Goal: Find specific page/section: Find specific page/section

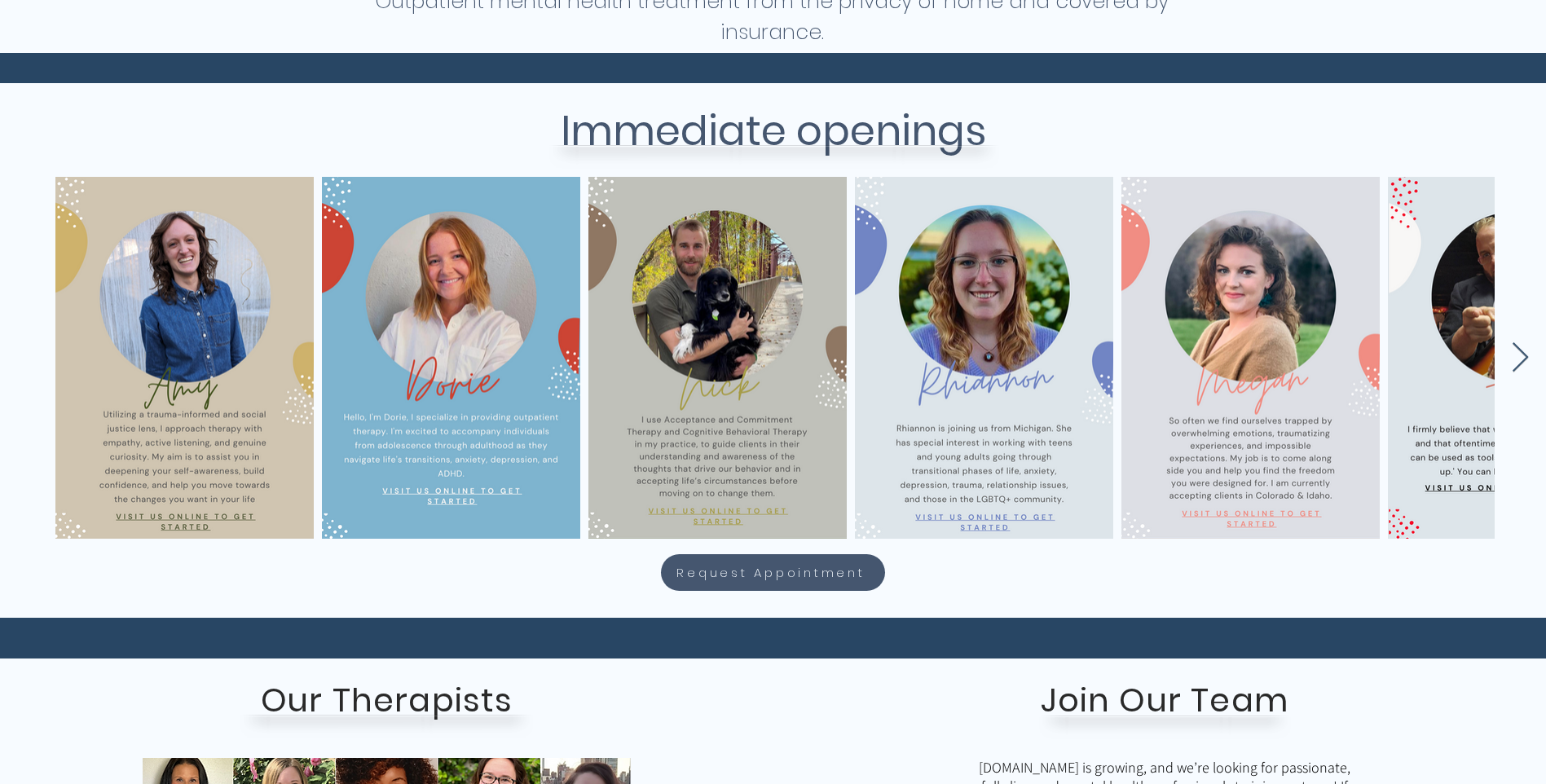
scroll to position [613, 0]
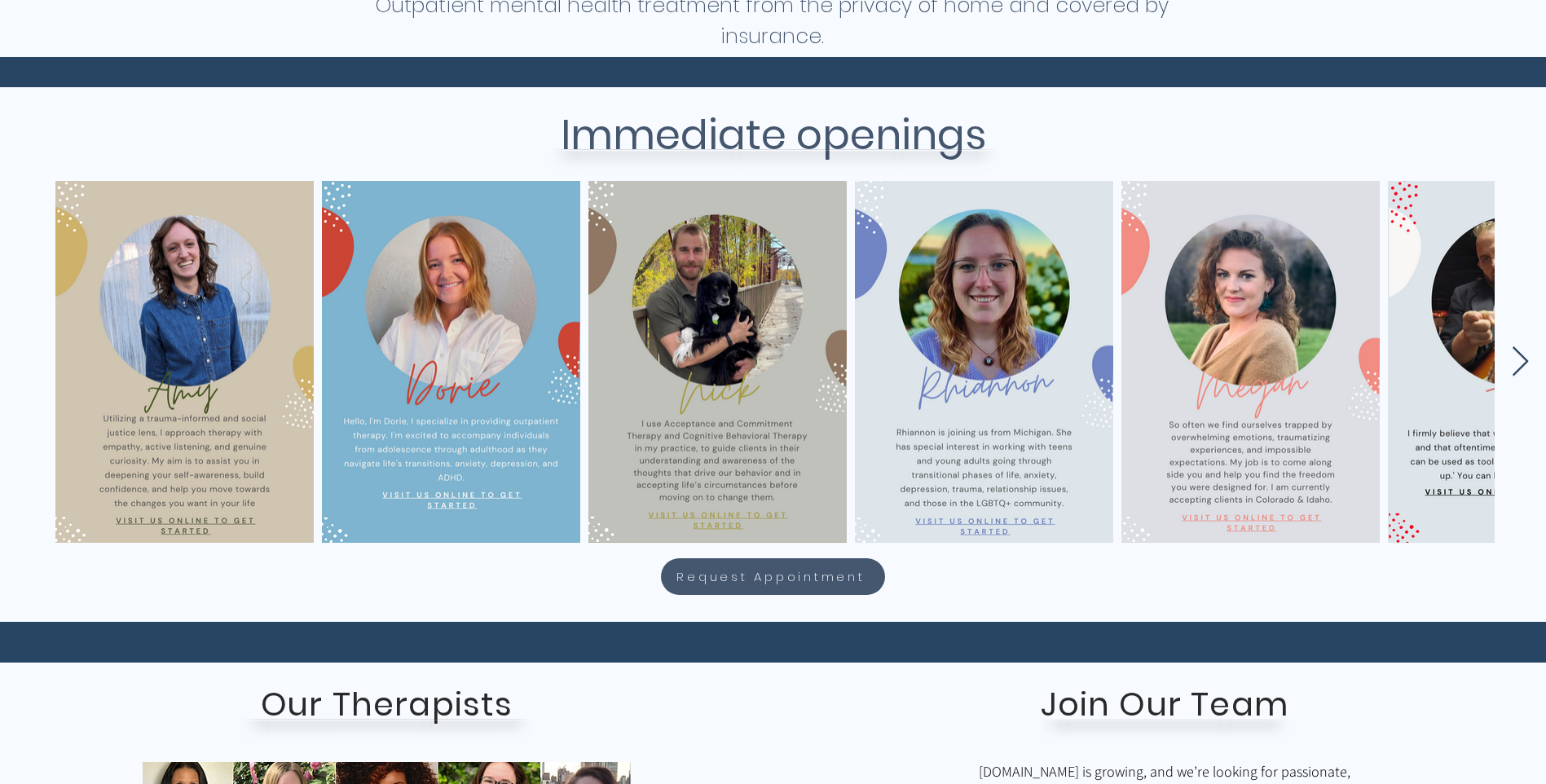
click at [1521, 361] on icon "Next Item" at bounding box center [1520, 361] width 19 height 32
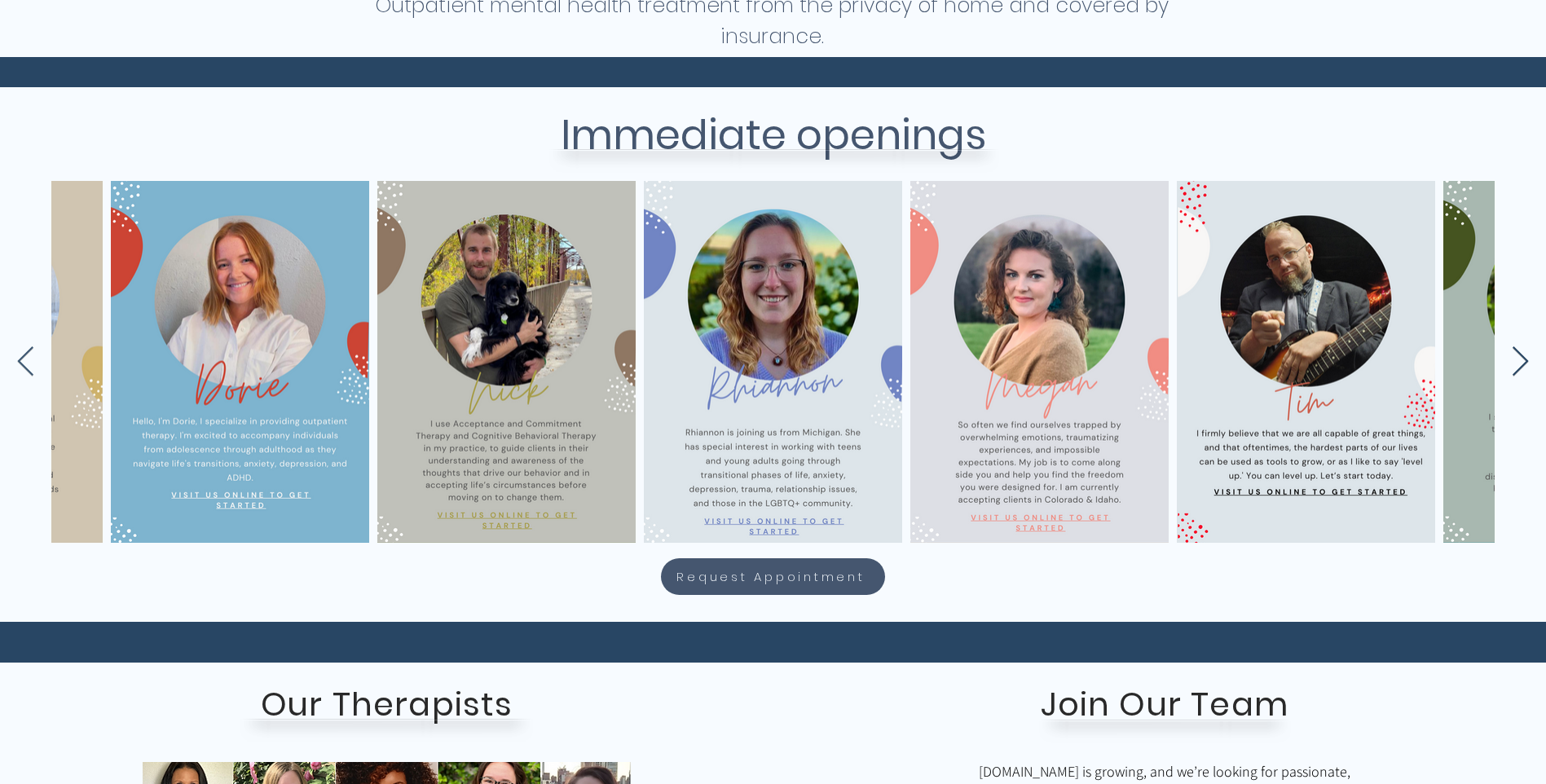
click at [1521, 361] on icon "Next Item" at bounding box center [1520, 361] width 19 height 32
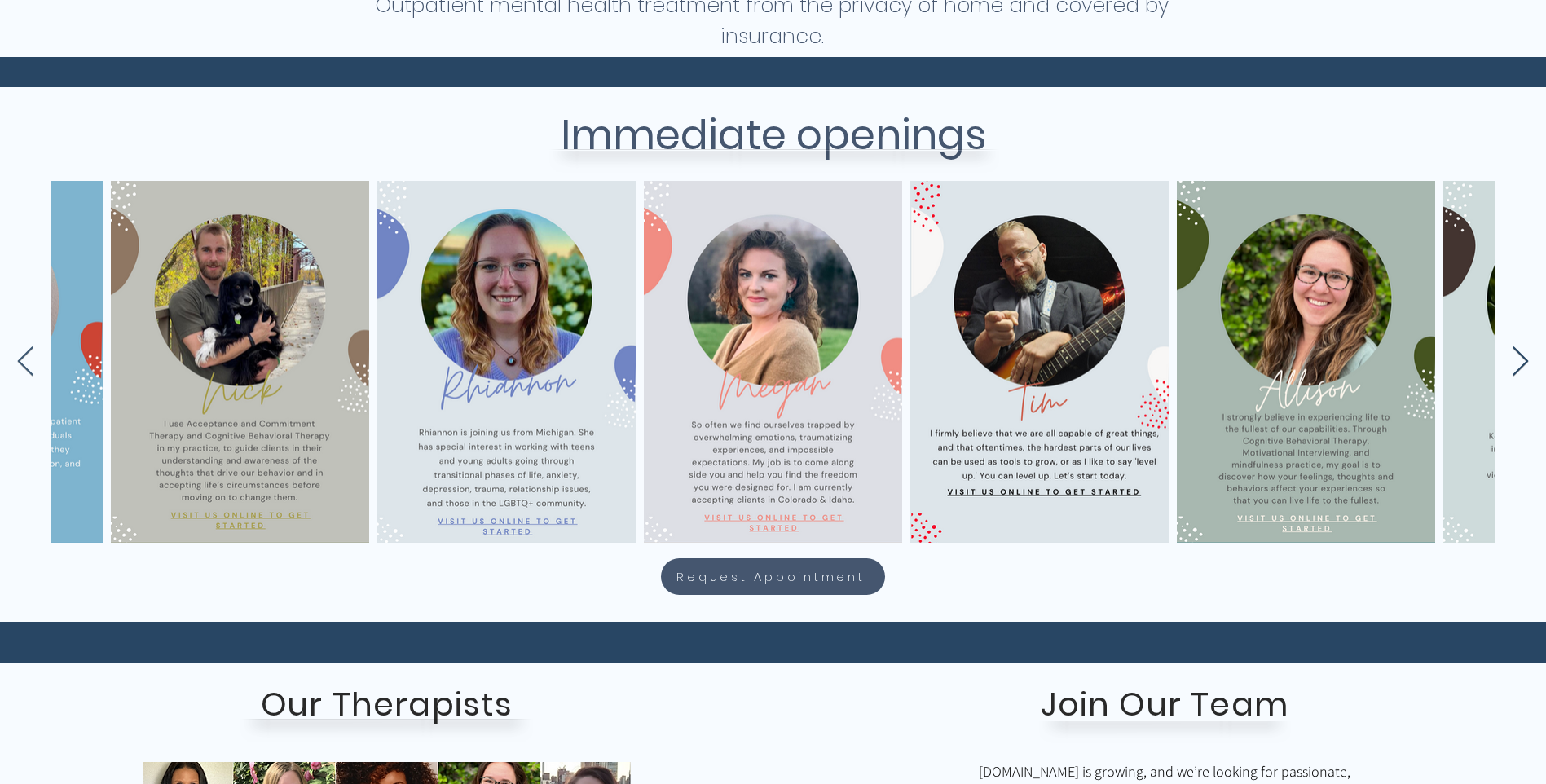
click at [1521, 361] on icon "Next Item" at bounding box center [1520, 361] width 19 height 32
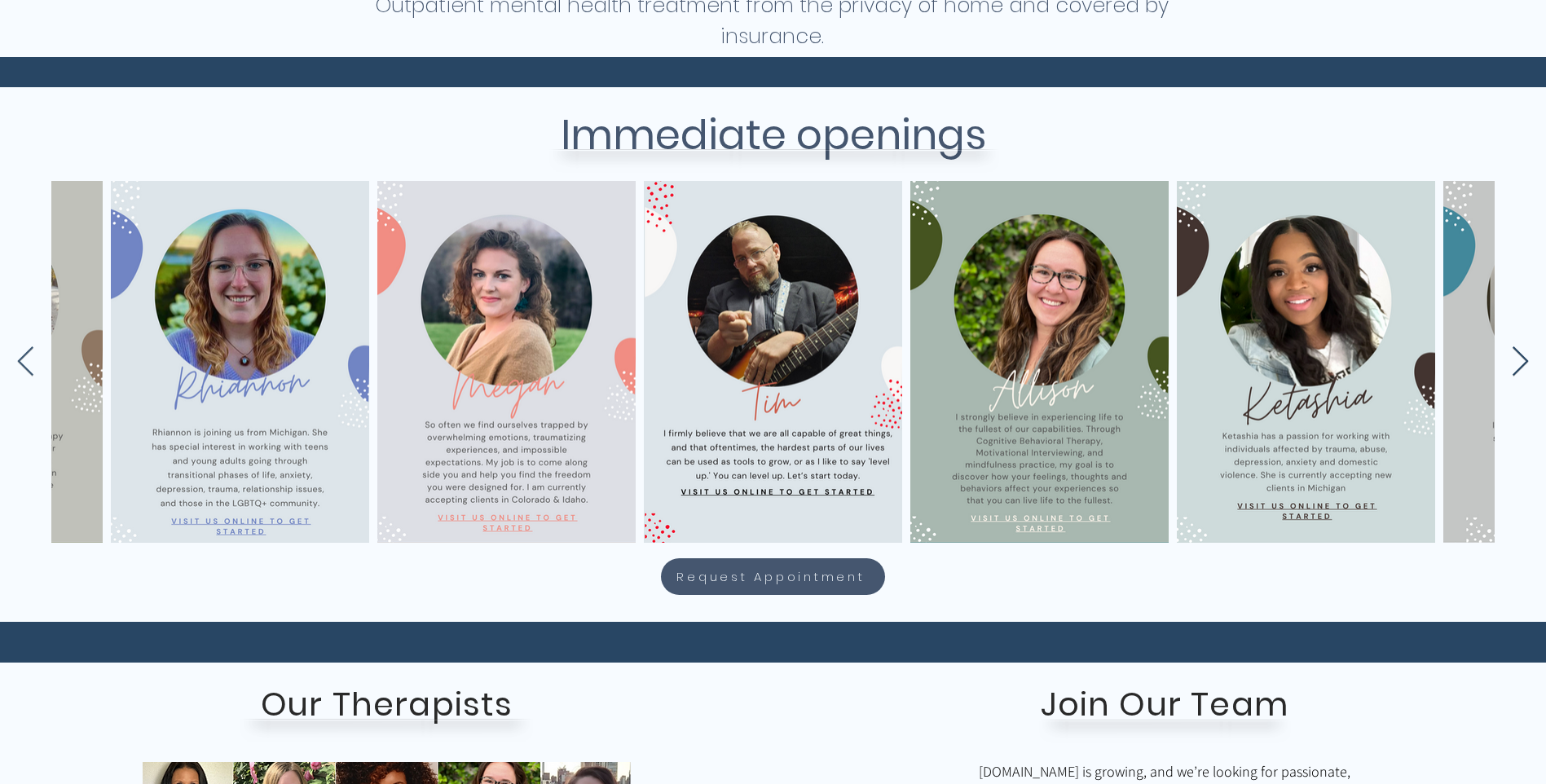
click at [1521, 361] on icon "Next Item" at bounding box center [1520, 361] width 19 height 32
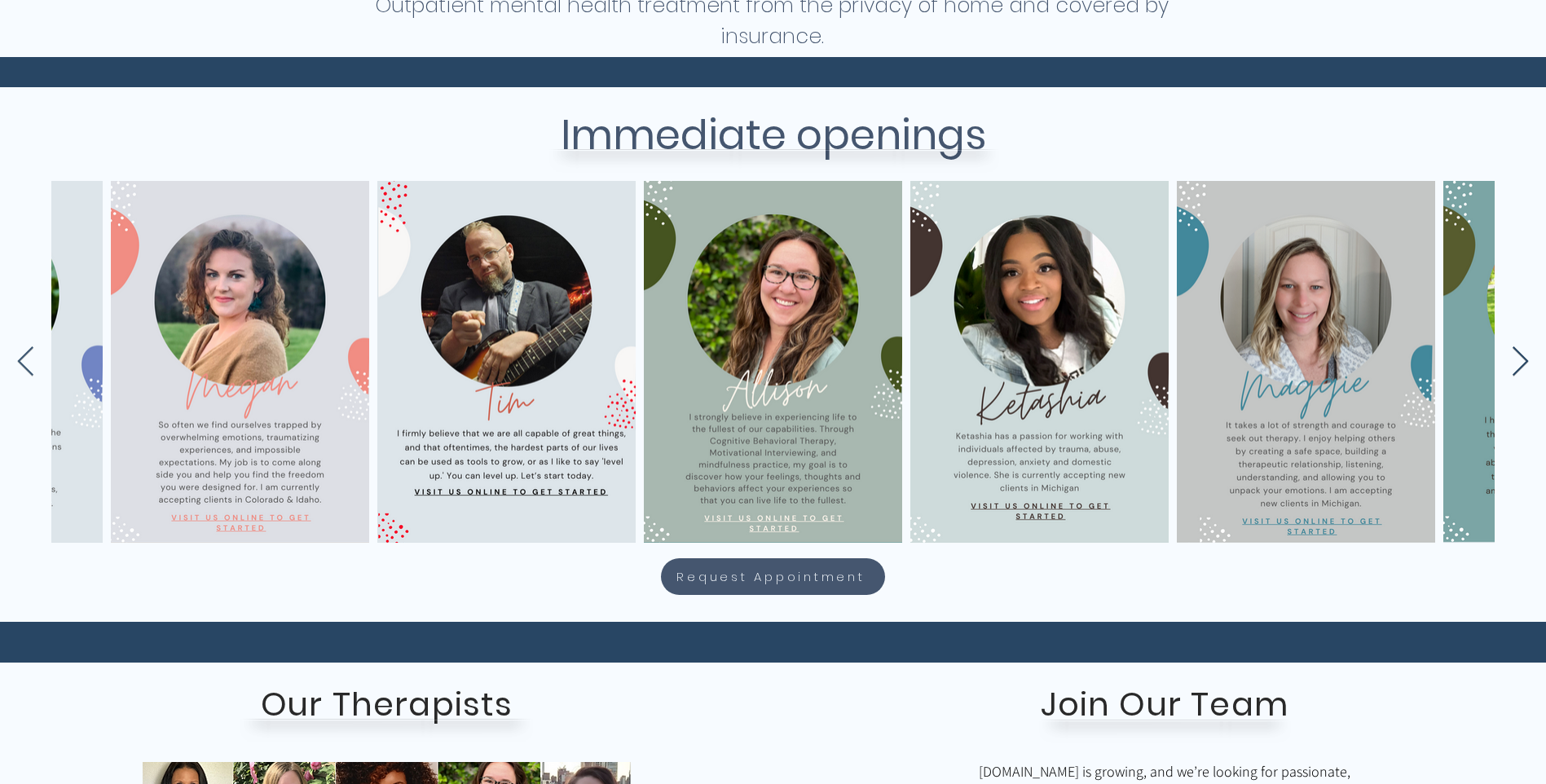
click at [1521, 361] on icon "Next Item" at bounding box center [1520, 361] width 19 height 32
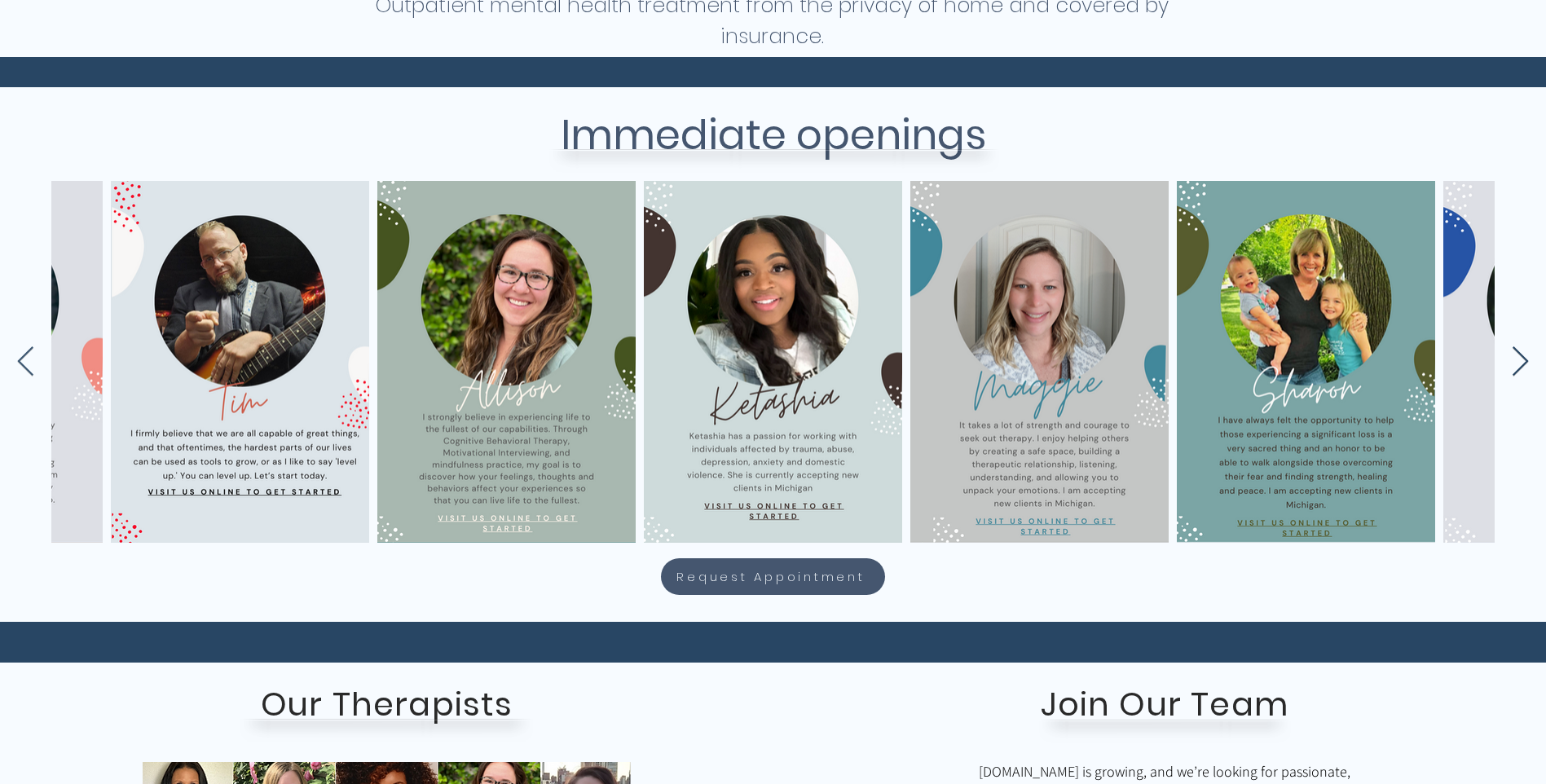
click at [1521, 361] on icon "Next Item" at bounding box center [1520, 361] width 19 height 32
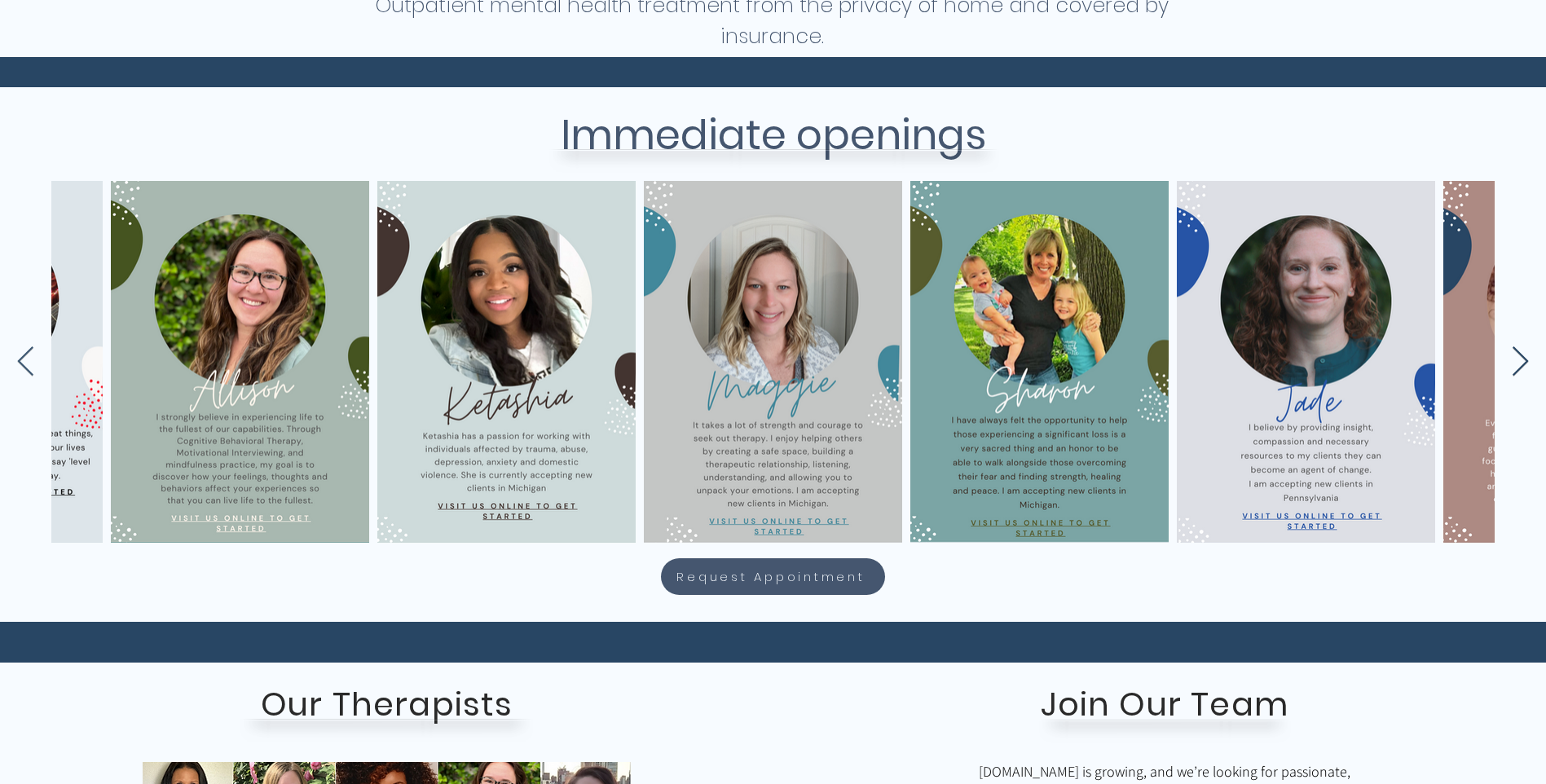
click at [1521, 361] on icon "Next Item" at bounding box center [1520, 361] width 19 height 32
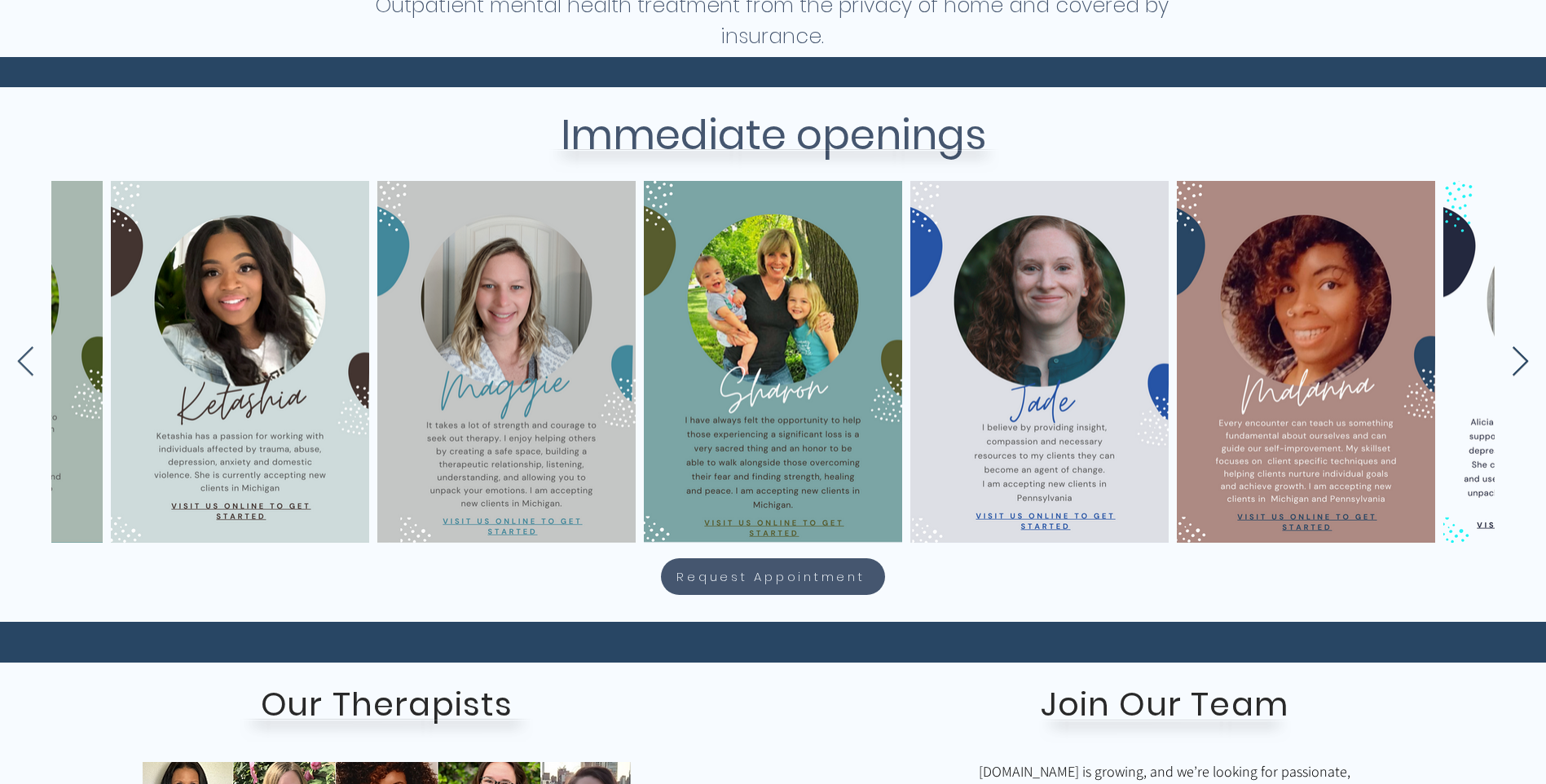
click at [1521, 361] on icon "Next Item" at bounding box center [1520, 361] width 19 height 32
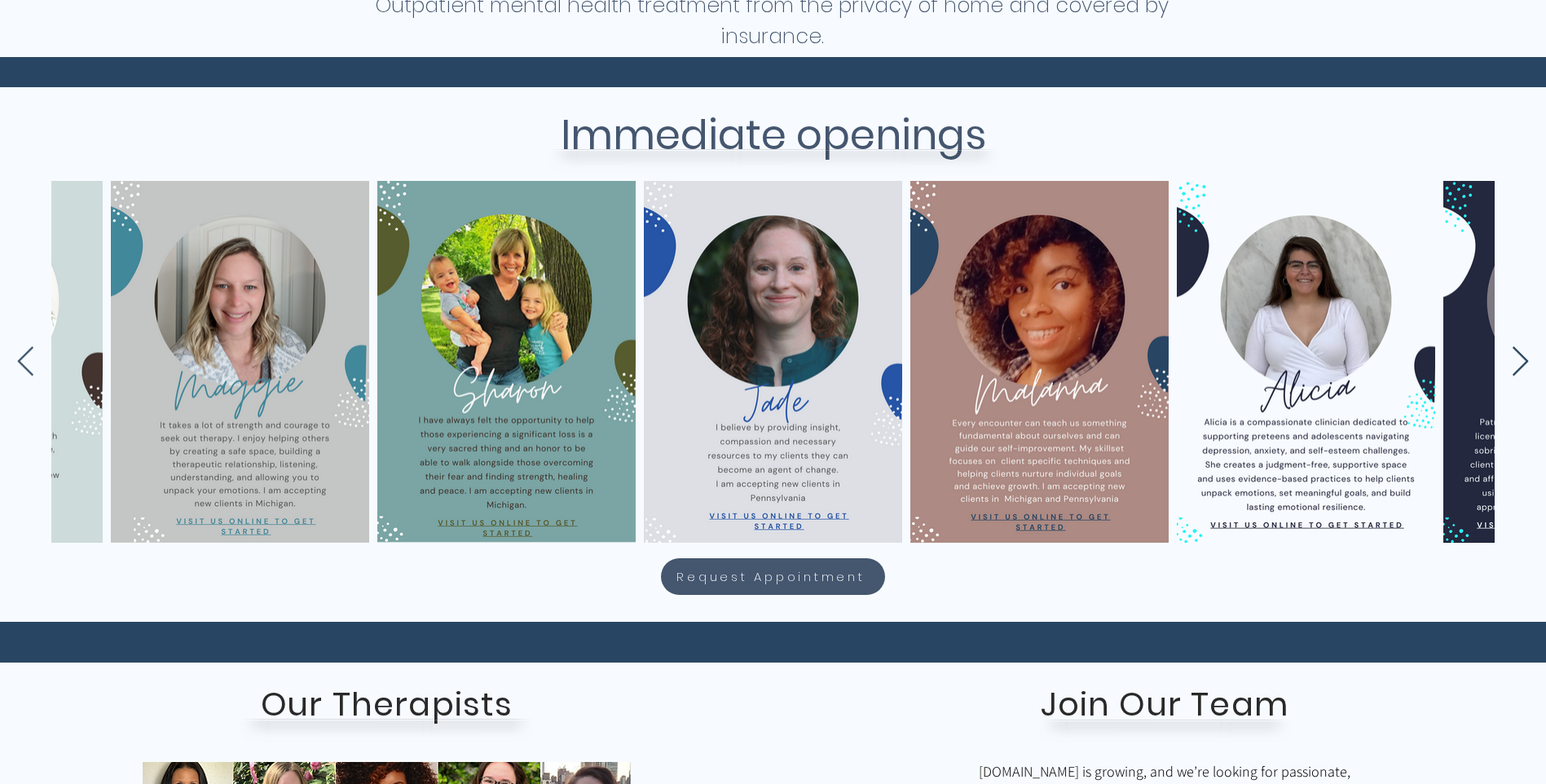
click at [1521, 361] on icon "Next Item" at bounding box center [1520, 361] width 19 height 32
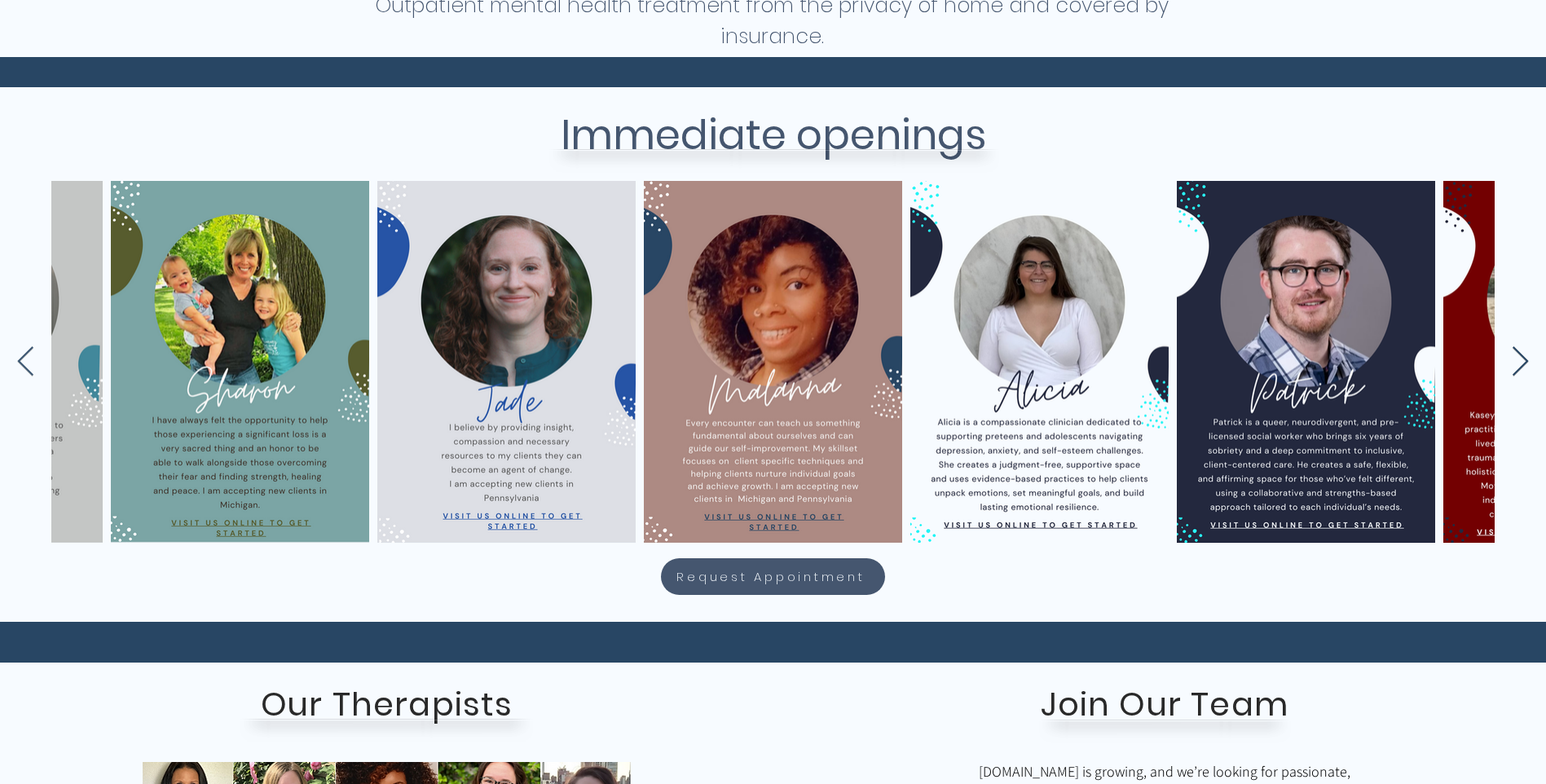
click at [1521, 361] on icon "Next Item" at bounding box center [1520, 361] width 19 height 32
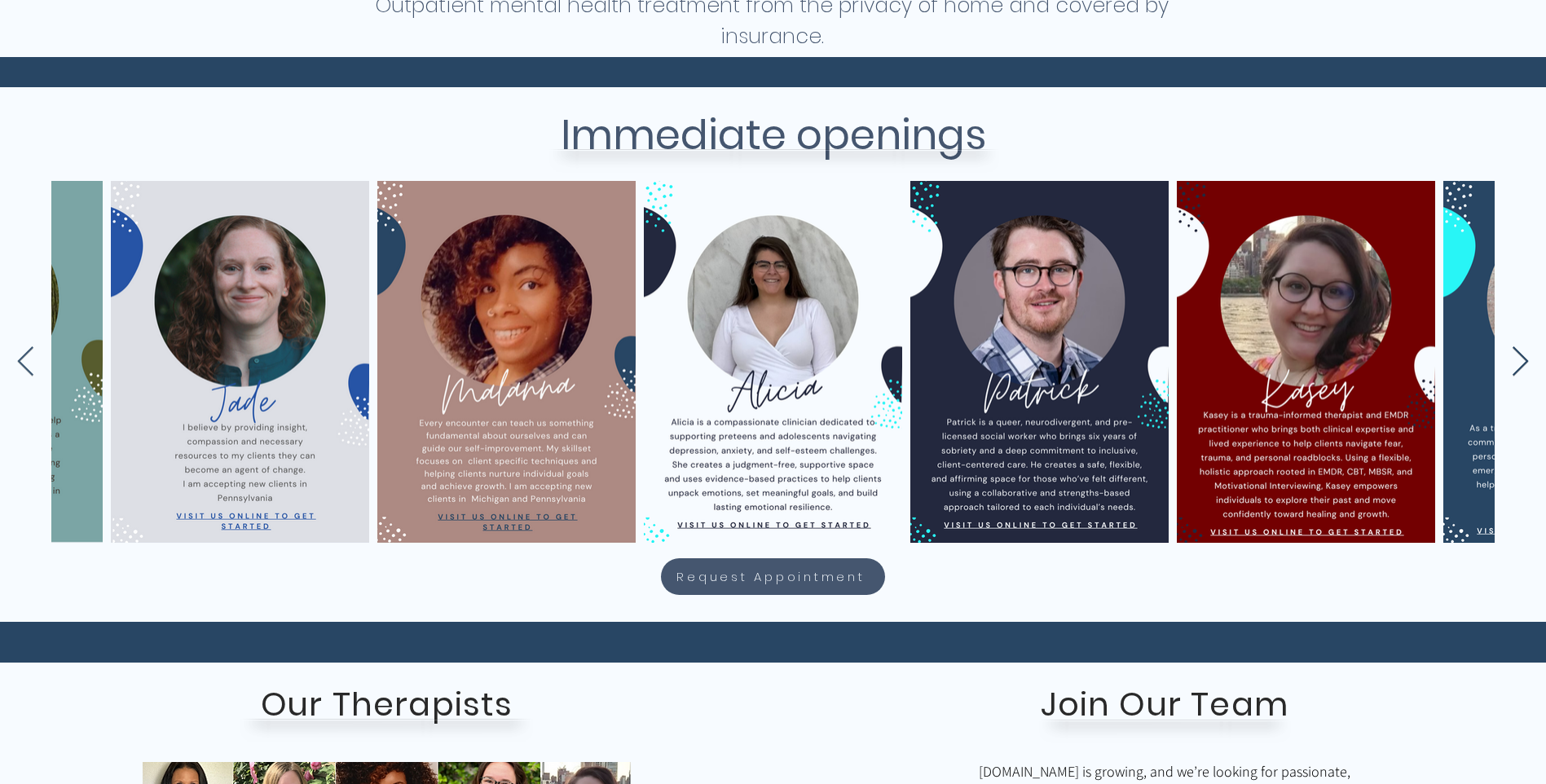
click at [1521, 361] on icon "Next Item" at bounding box center [1520, 361] width 19 height 32
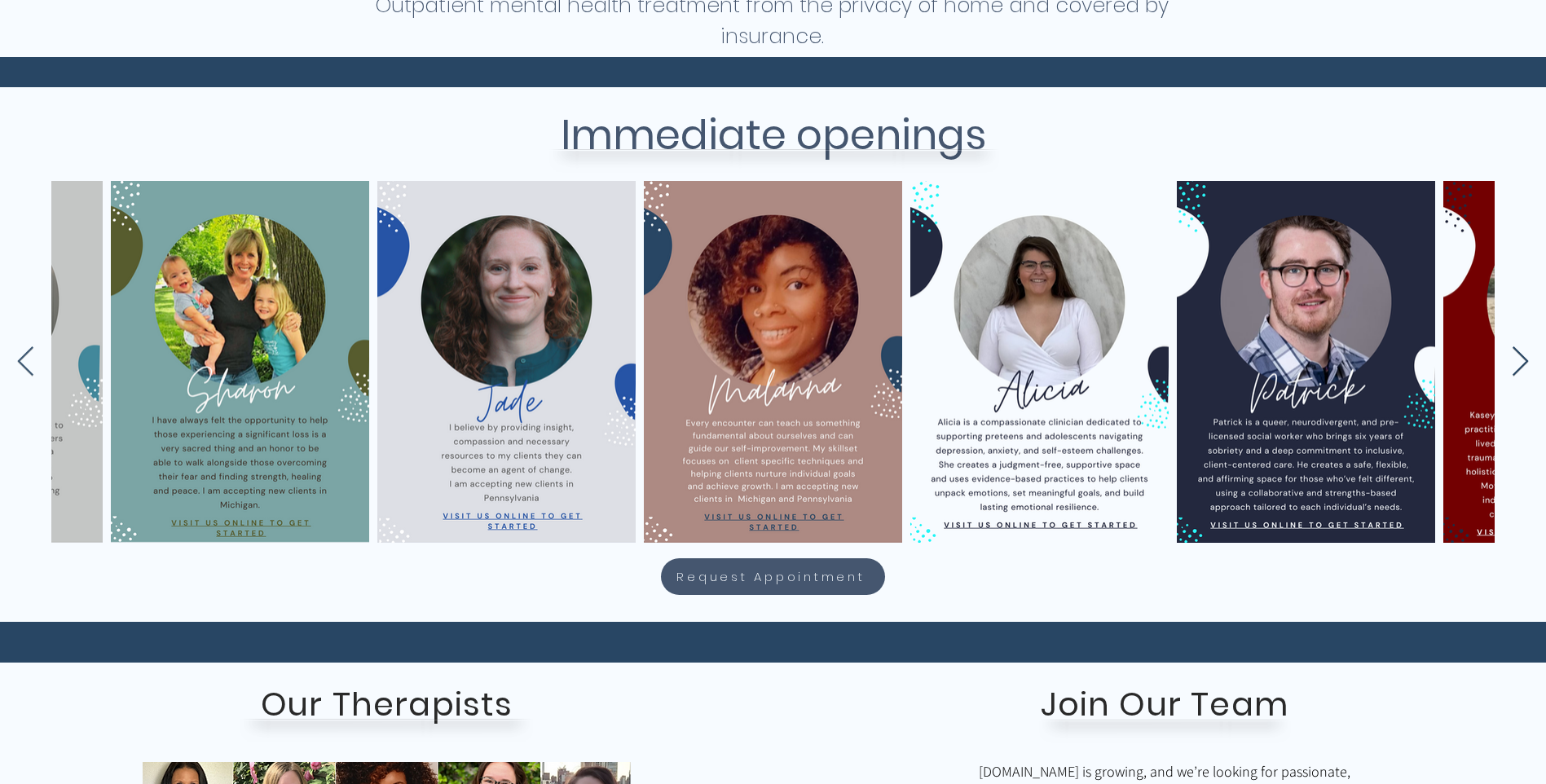
click at [1521, 361] on icon "Next Item" at bounding box center [1520, 361] width 19 height 32
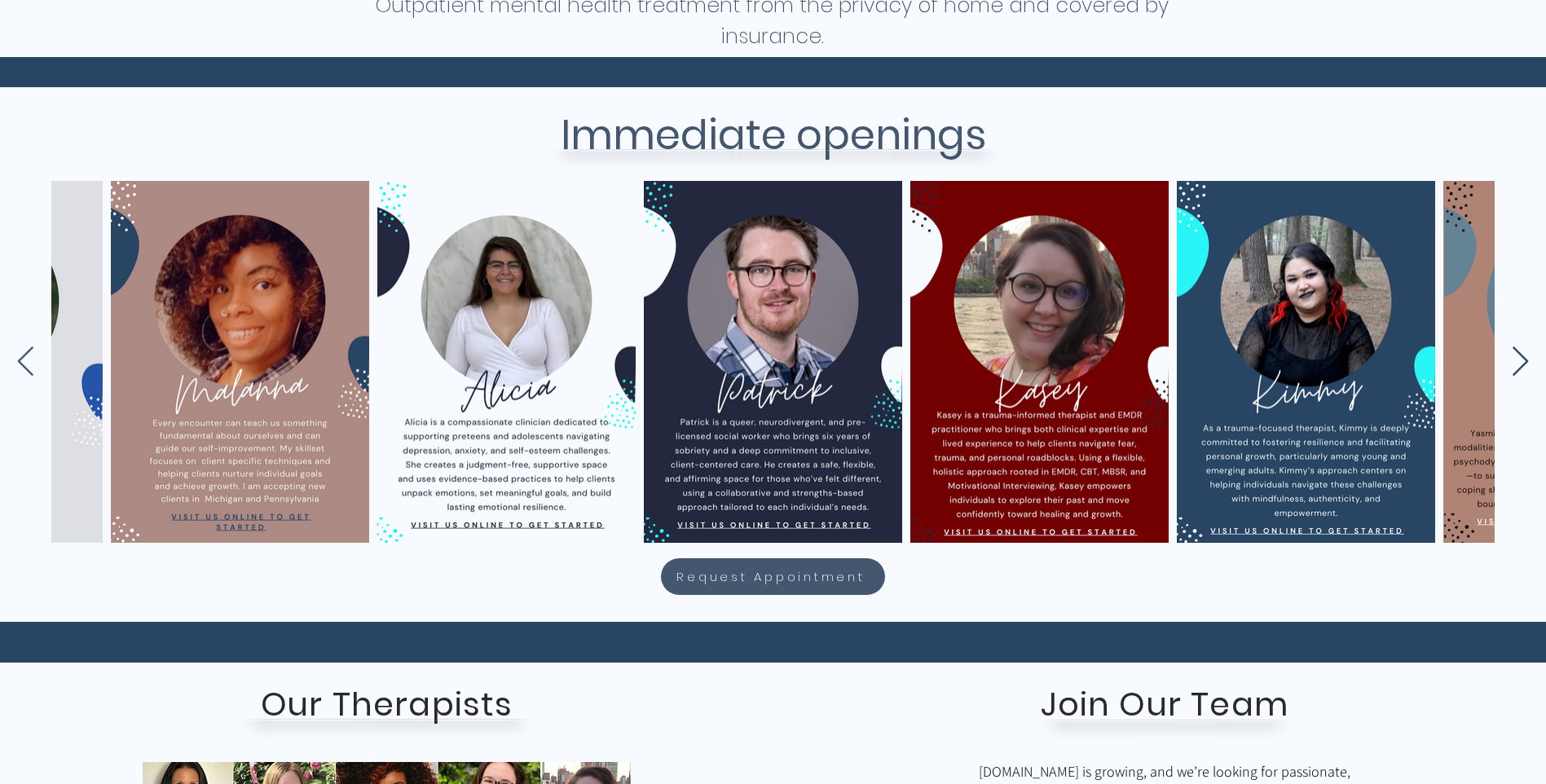
click at [1521, 361] on icon "Next Item" at bounding box center [1520, 361] width 19 height 32
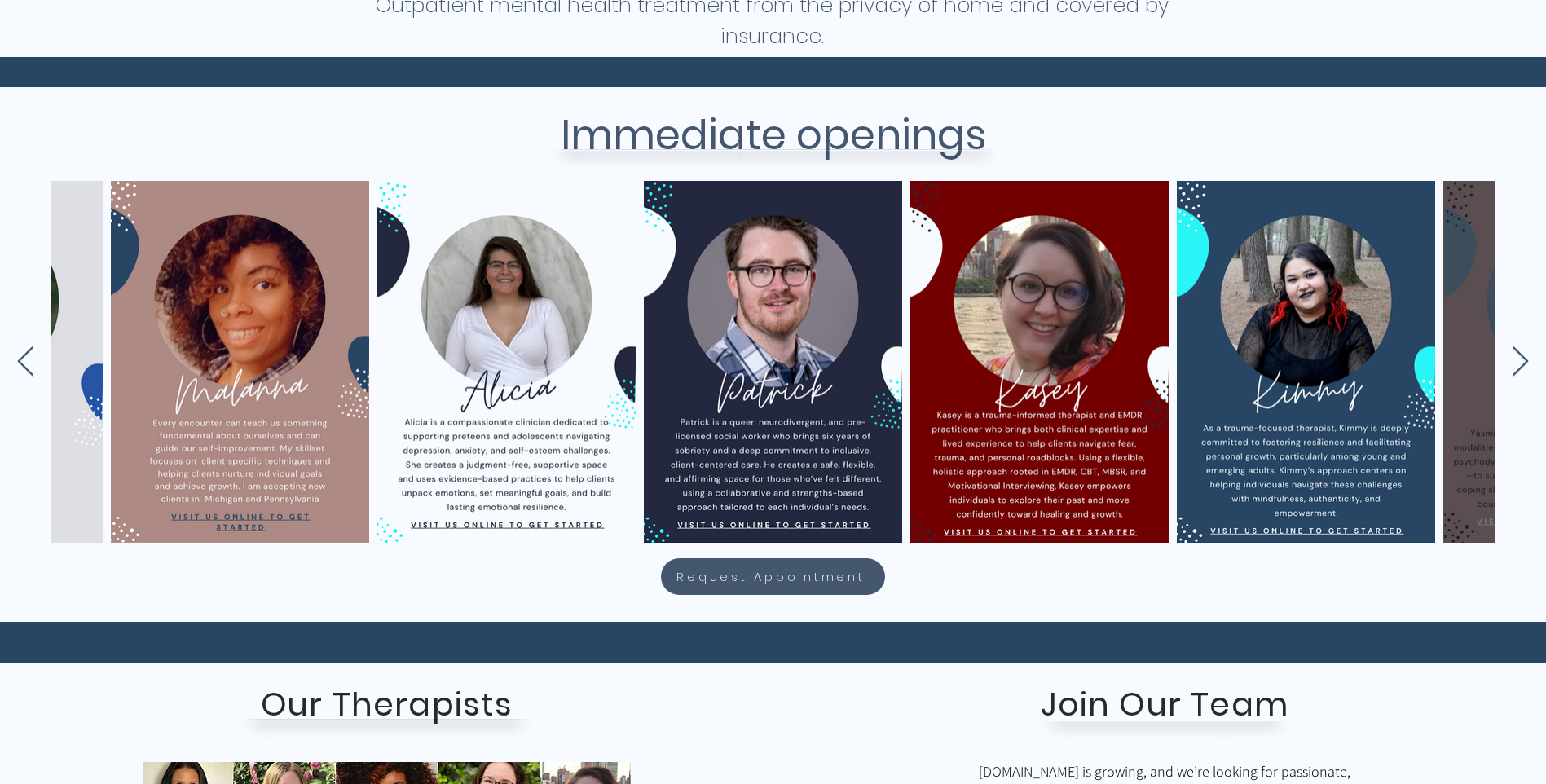
scroll to position [0, 3142]
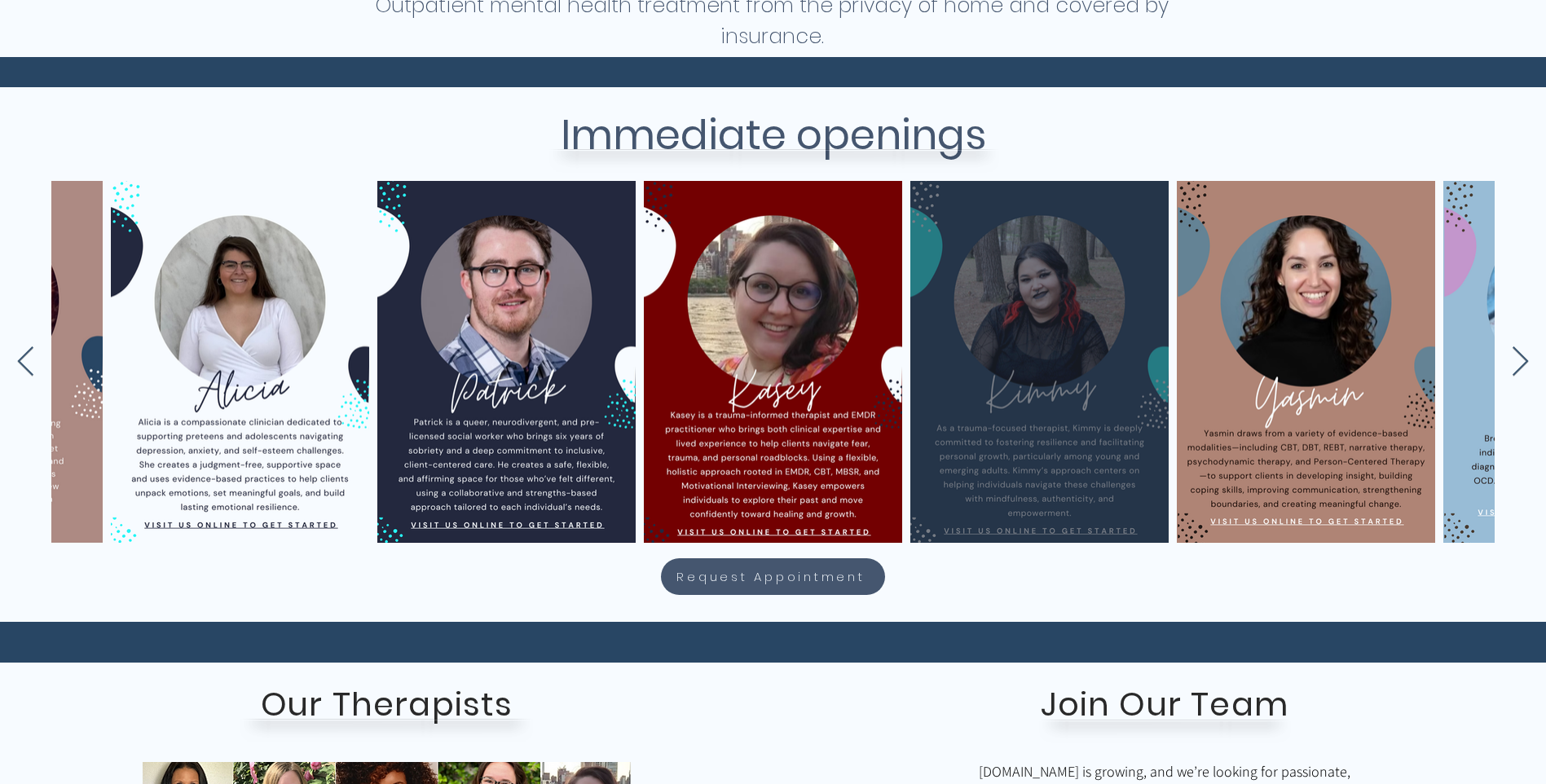
click at [1028, 402] on div "main content" at bounding box center [1039, 361] width 210 height 313
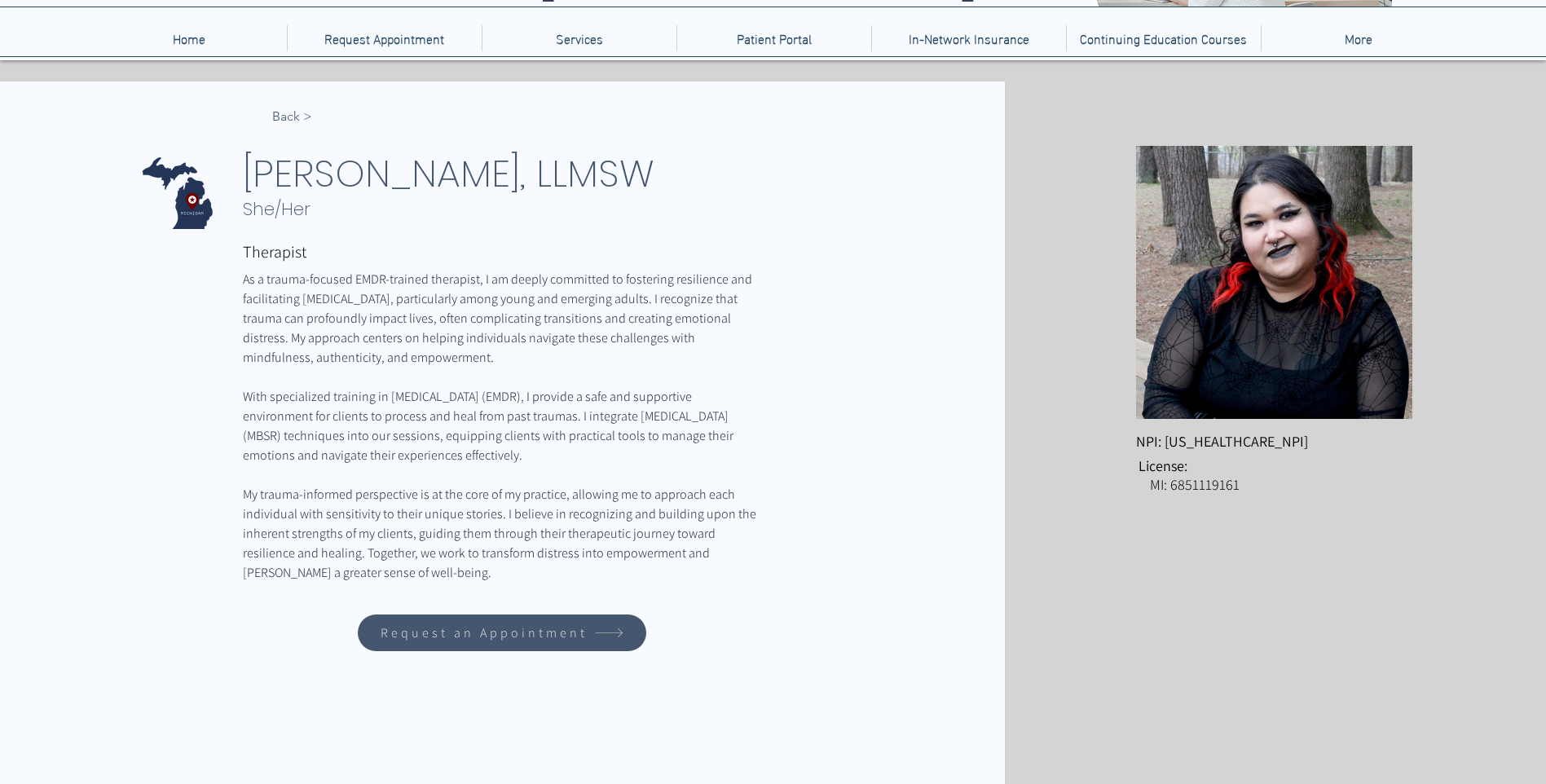
scroll to position [143, 0]
